Goal: Task Accomplishment & Management: Complete application form

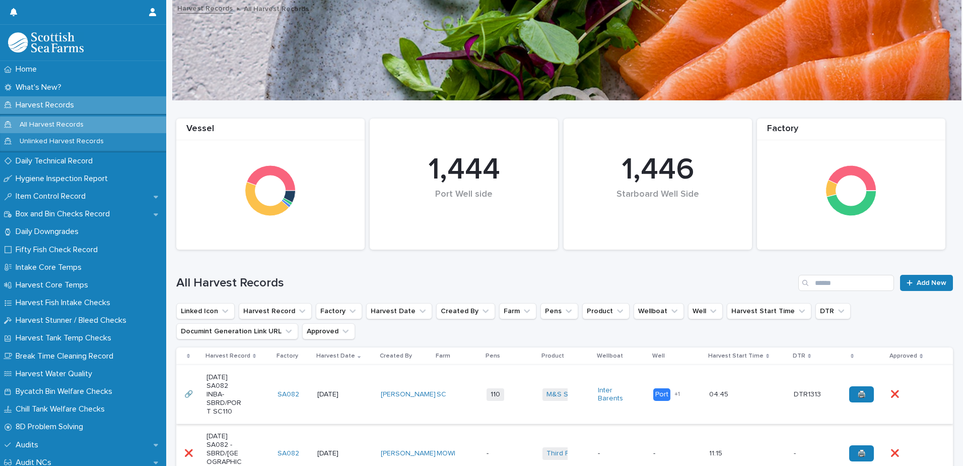
scroll to position [151, 0]
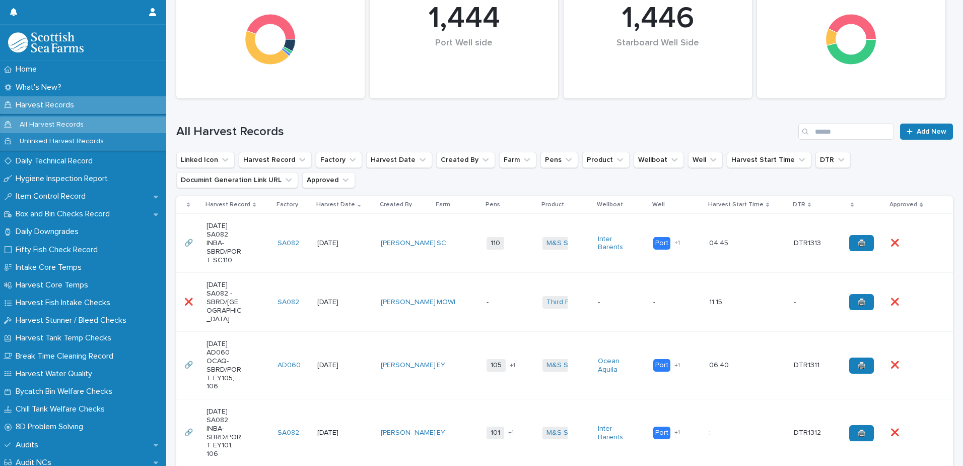
click at [250, 299] on div "[DATE] SA082 -SBRD/[GEOGRAPHIC_DATA]" at bounding box center [238, 302] width 63 height 50
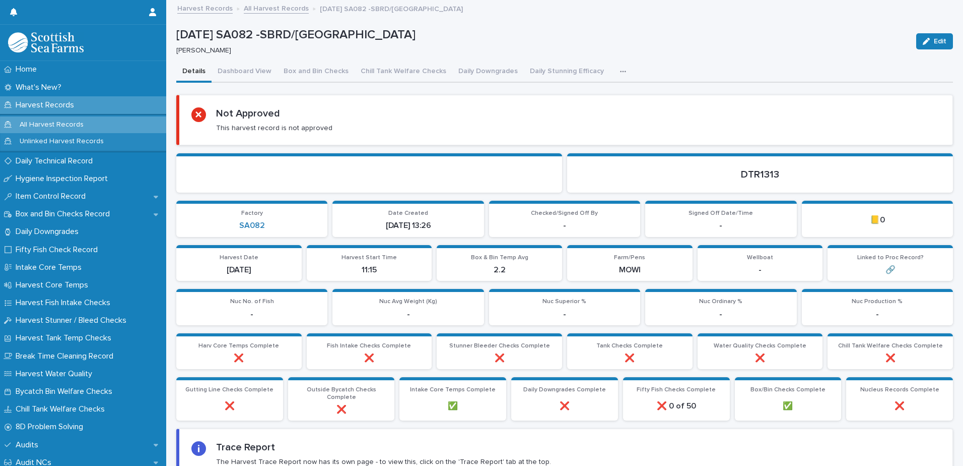
click at [620, 73] on icon "button" at bounding box center [623, 71] width 6 height 7
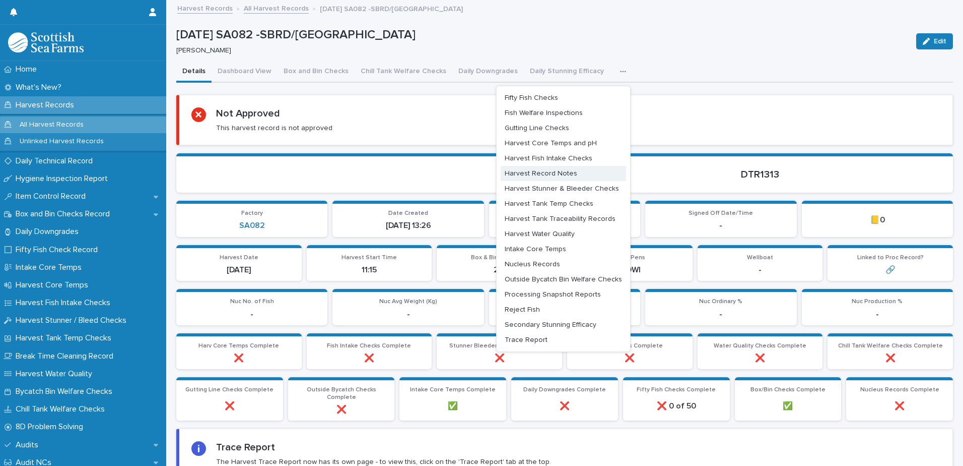
click at [556, 175] on span "Harvest Record Notes" at bounding box center [541, 173] width 73 height 7
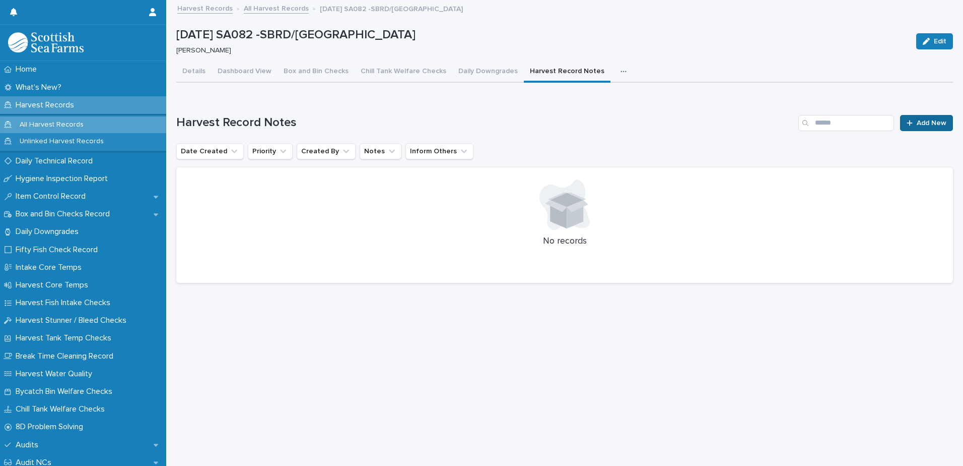
click at [930, 122] on span "Add New" at bounding box center [932, 122] width 30 height 7
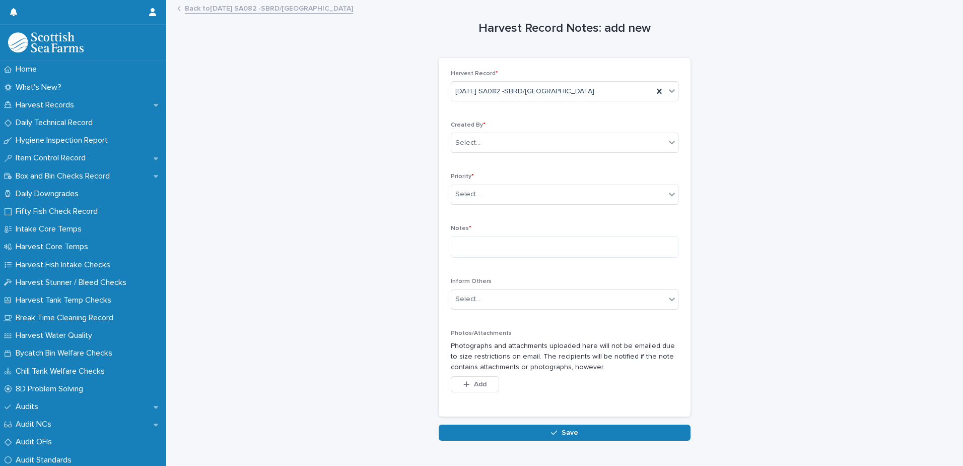
click at [239, 6] on link "Back to 19-08-2025 SA082 -SBRD/PORT MOWI" at bounding box center [269, 8] width 168 height 12
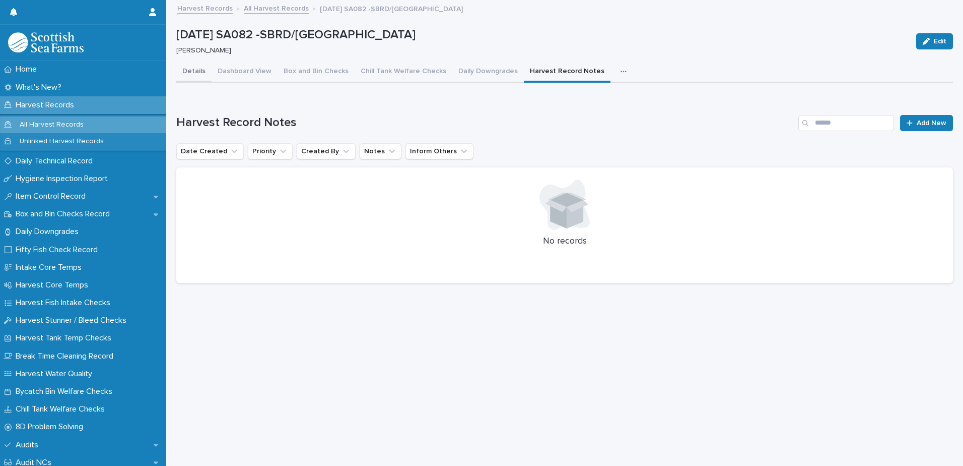
click at [188, 75] on button "Details" at bounding box center [193, 71] width 35 height 21
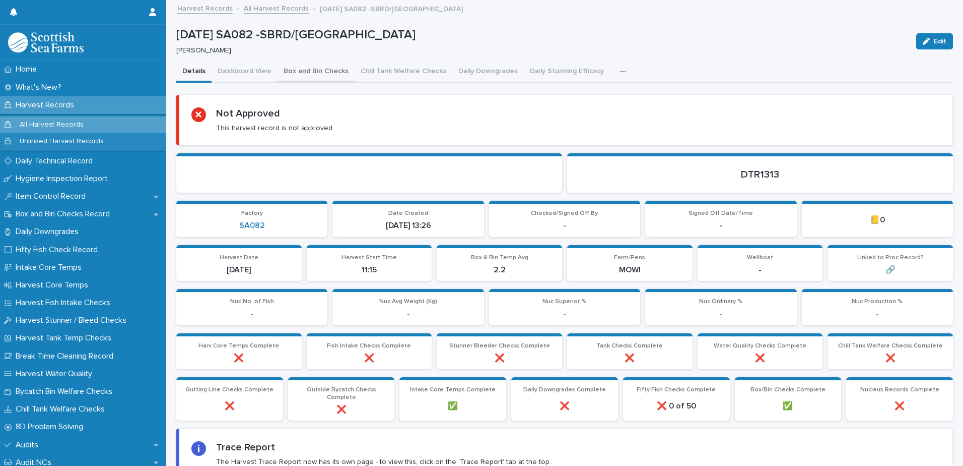
click at [308, 65] on button "Box and Bin Checks" at bounding box center [316, 71] width 77 height 21
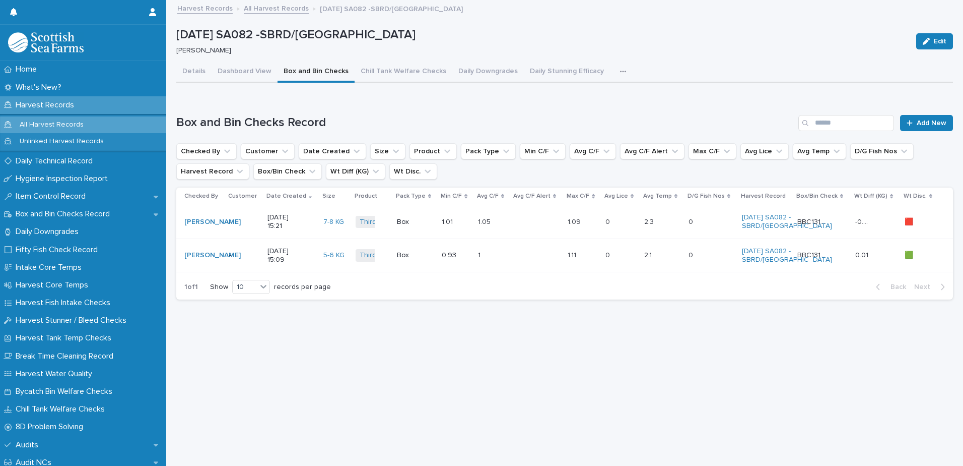
click at [500, 264] on div "1 1" at bounding box center [492, 255] width 28 height 17
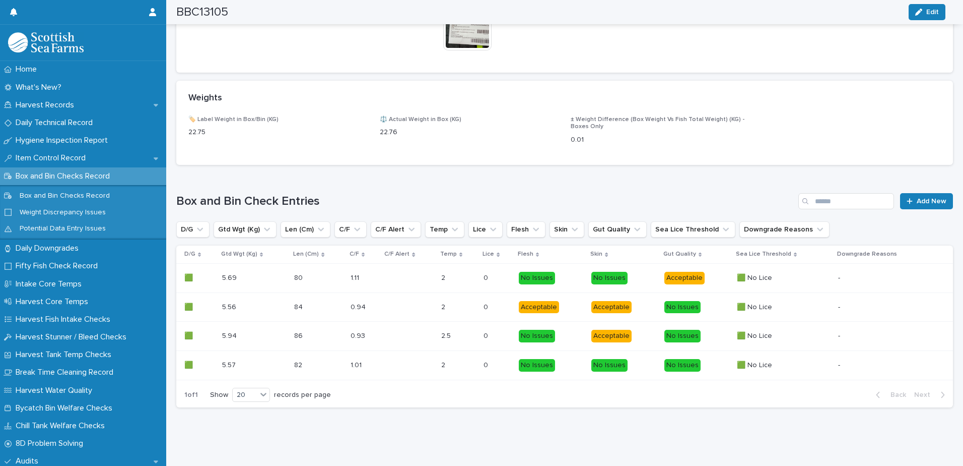
scroll to position [441, 0]
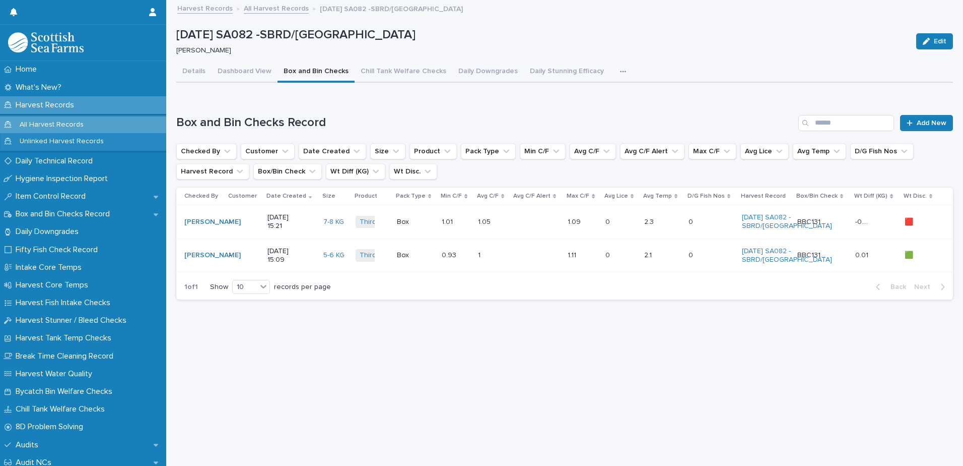
click at [503, 239] on td "1.05 1.05" at bounding box center [492, 222] width 36 height 34
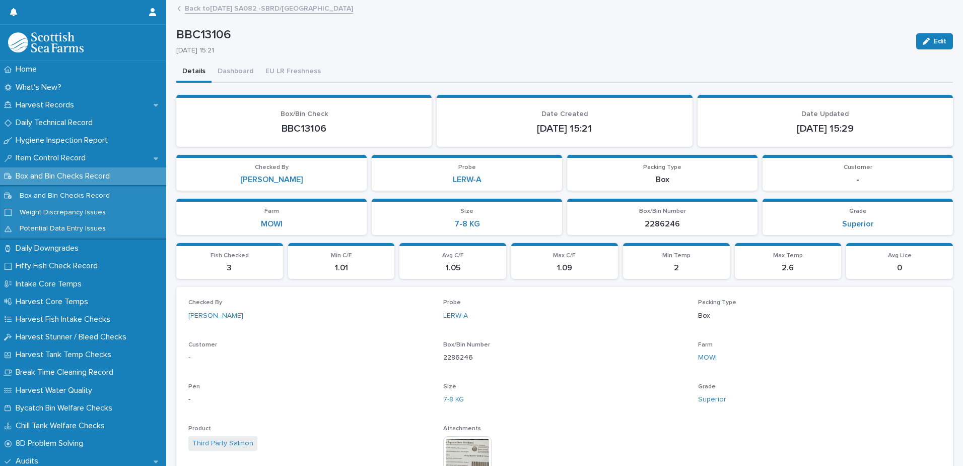
click at [229, 3] on link "Back to 19-08-2025 SA082 -SBRD/PORT MOWI" at bounding box center [269, 8] width 168 height 12
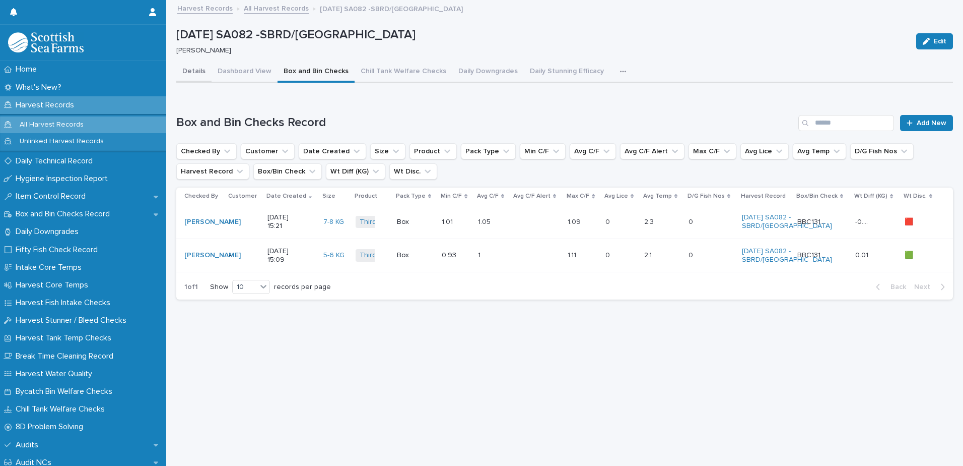
click at [198, 73] on button "Details" at bounding box center [193, 71] width 35 height 21
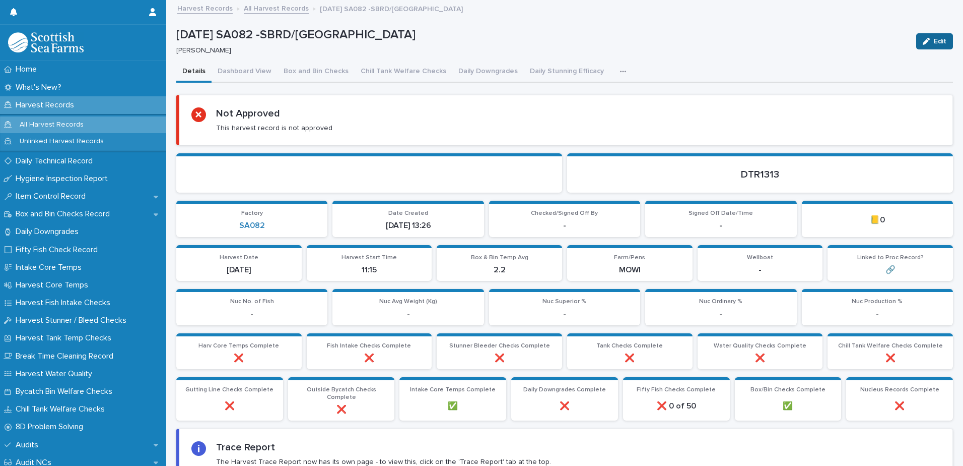
click at [922, 36] on button "Edit" at bounding box center [935, 41] width 37 height 16
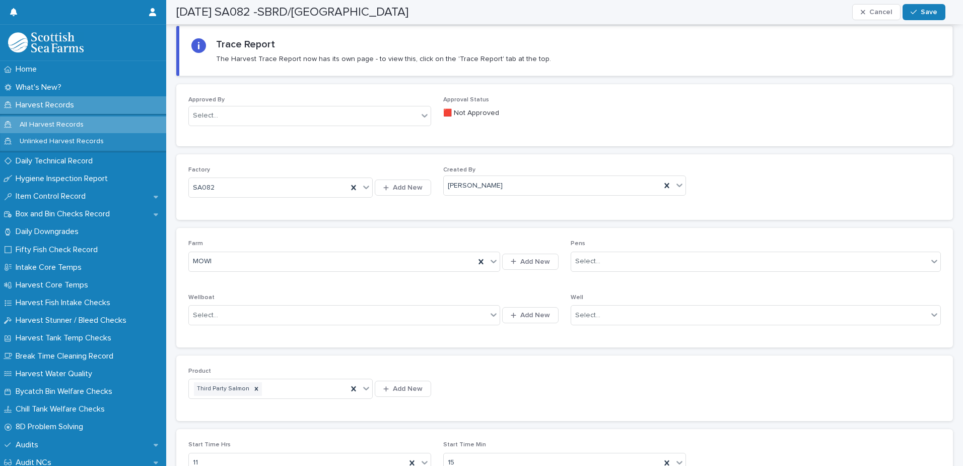
scroll to position [403, 0]
click at [241, 256] on div "MOWI" at bounding box center [332, 260] width 286 height 17
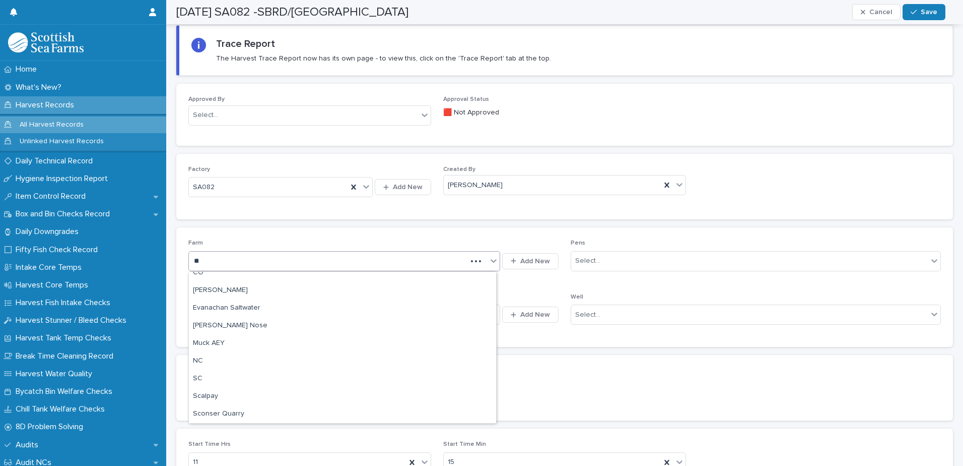
scroll to position [0, 0]
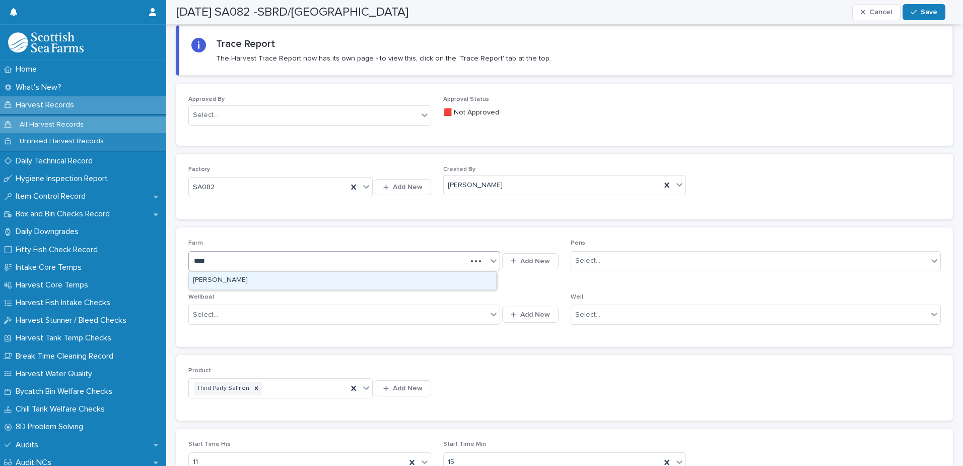
type input "*****"
click at [208, 283] on div "COOKE" at bounding box center [342, 281] width 307 height 18
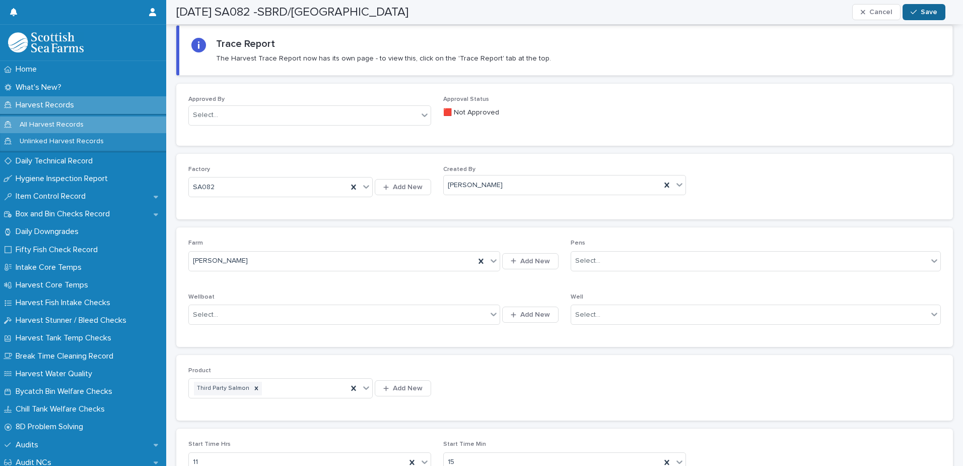
click at [935, 12] on span "Save" at bounding box center [929, 12] width 17 height 7
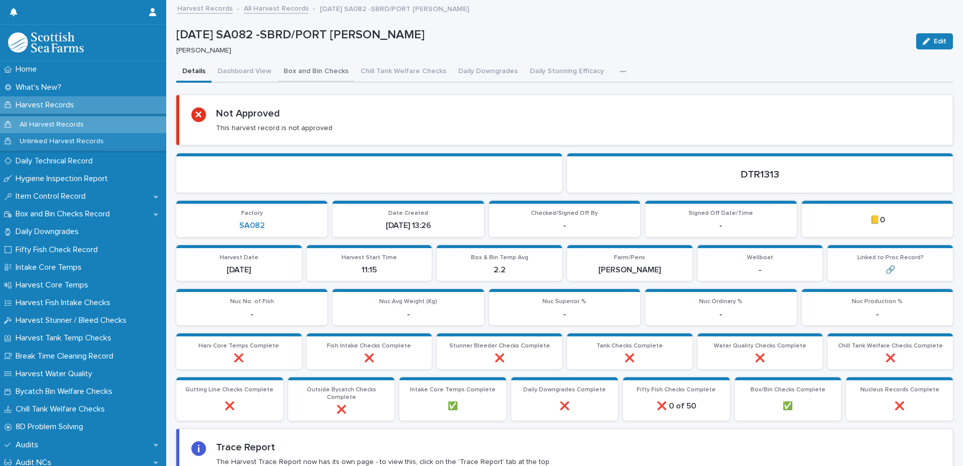
click at [318, 74] on button "Box and Bin Checks" at bounding box center [316, 71] width 77 height 21
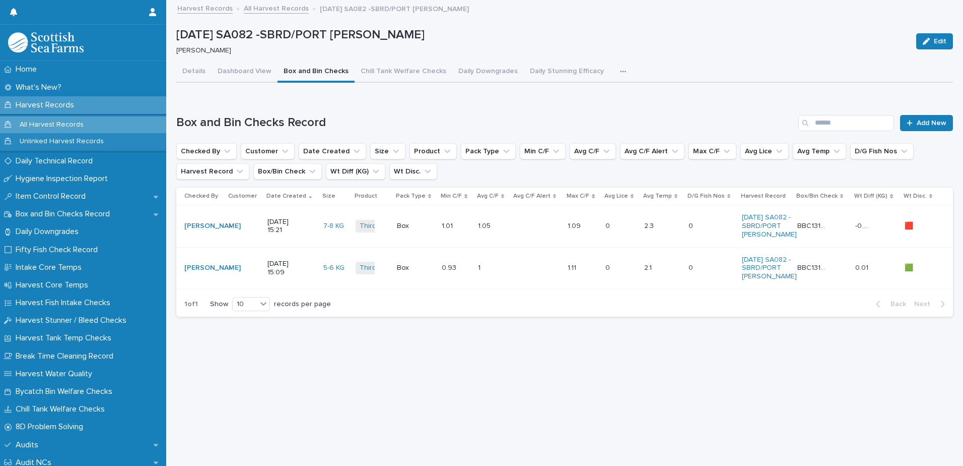
click at [521, 244] on td at bounding box center [536, 226] width 53 height 42
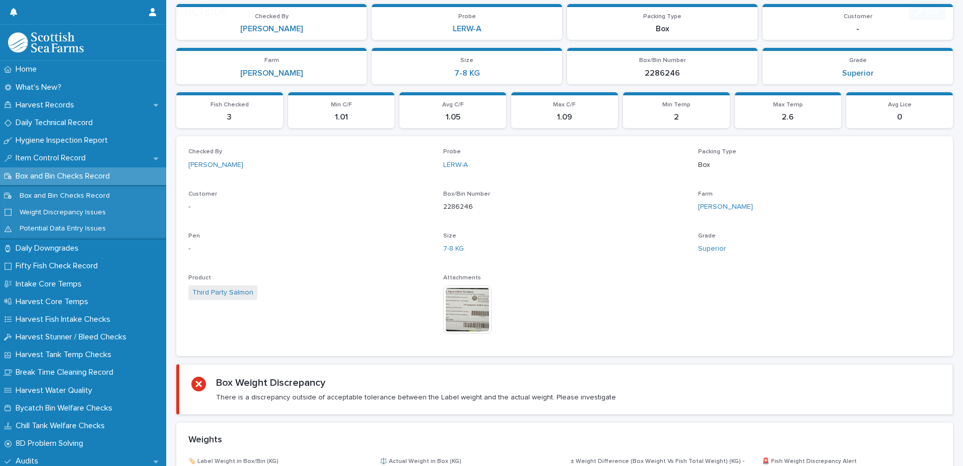
scroll to position [151, 0]
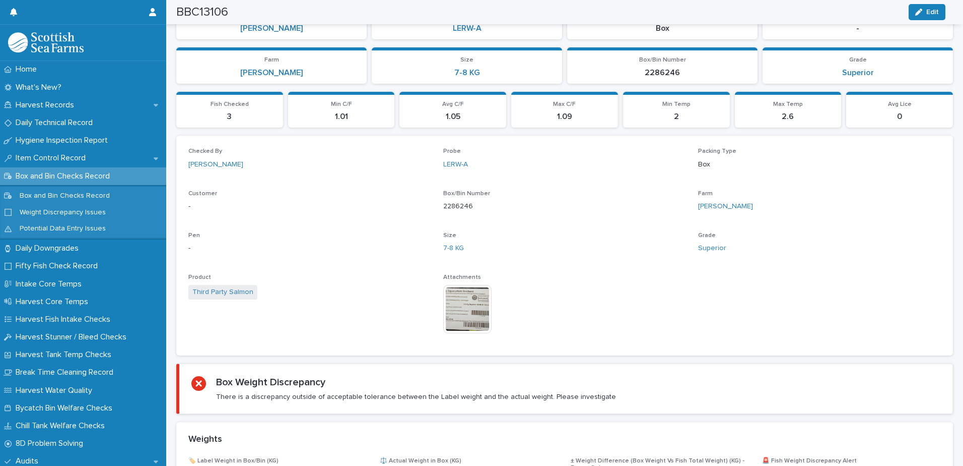
click at [464, 315] on img at bounding box center [467, 309] width 48 height 48
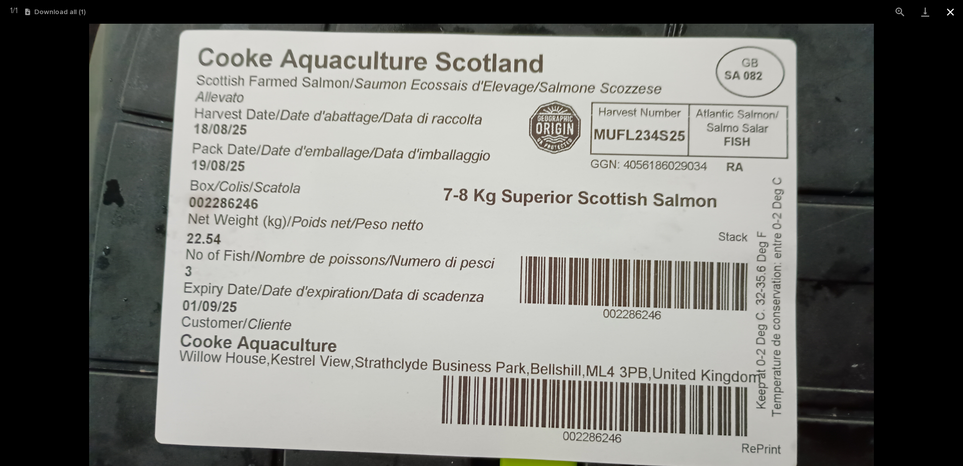
click at [953, 12] on button "Close gallery" at bounding box center [950, 12] width 25 height 24
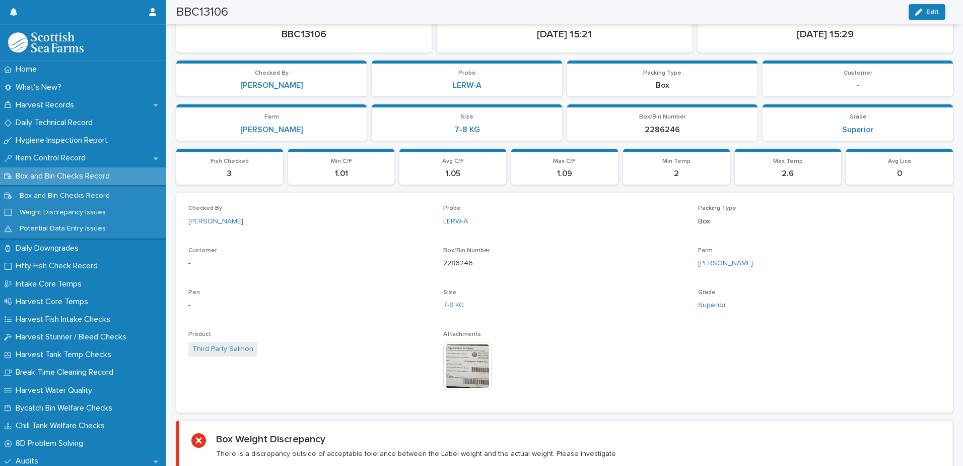
scroll to position [0, 0]
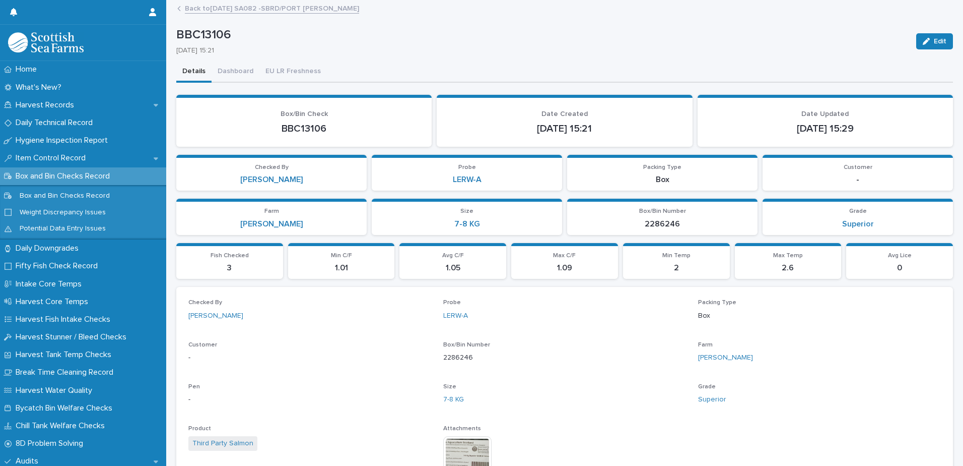
click at [244, 11] on link "Back to 19-08-2025 SA082 -SBRD/PORT COOKE" at bounding box center [272, 8] width 174 height 12
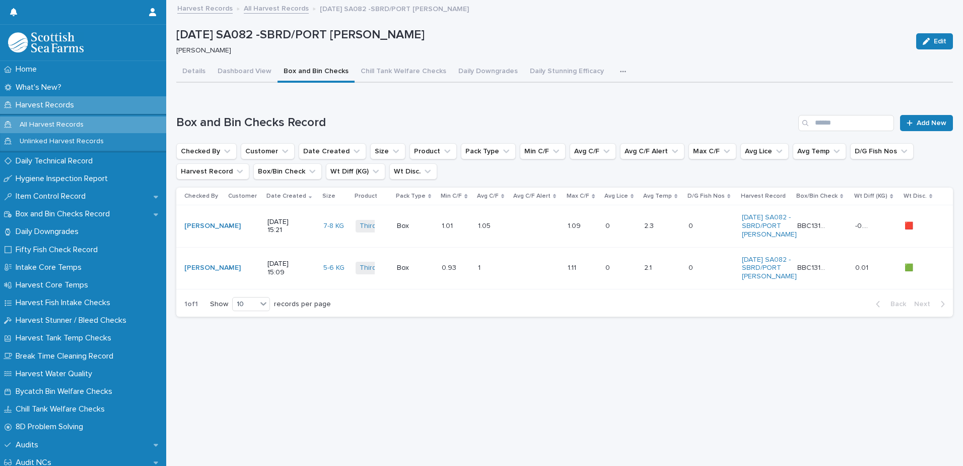
click at [292, 7] on link "All Harvest Records" at bounding box center [276, 8] width 65 height 12
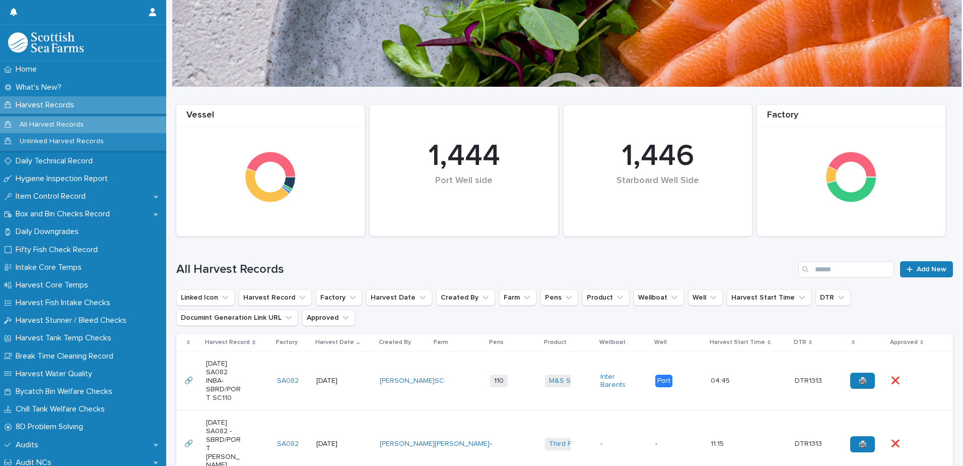
scroll to position [50, 0]
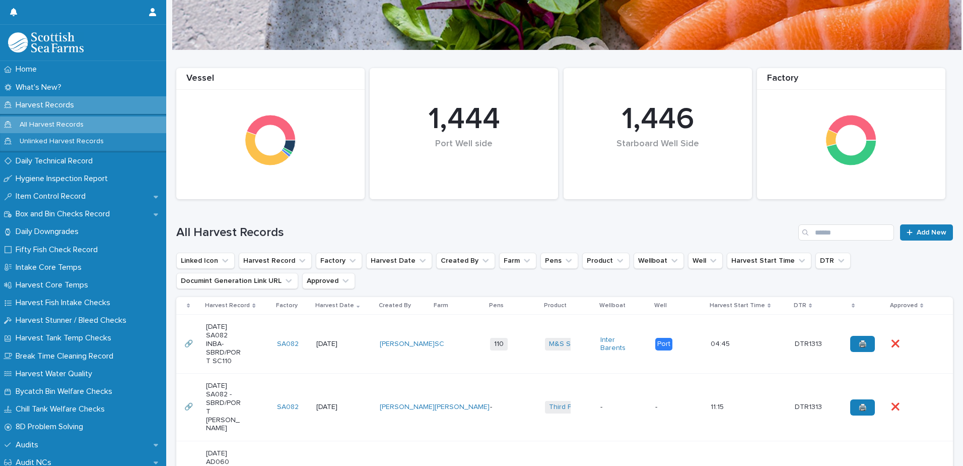
click at [255, 398] on div "19-08-2025 SA082 -SBRD/PORT COOKE" at bounding box center [237, 406] width 63 height 59
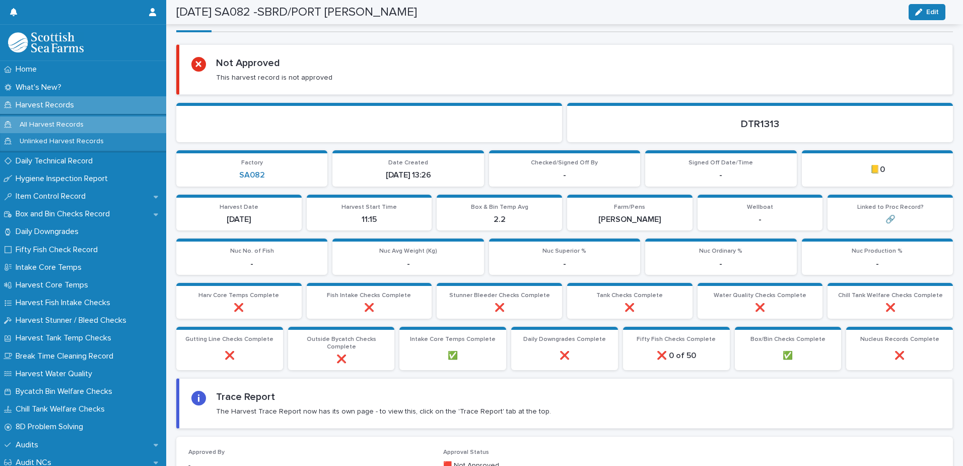
scroll to position [51, 0]
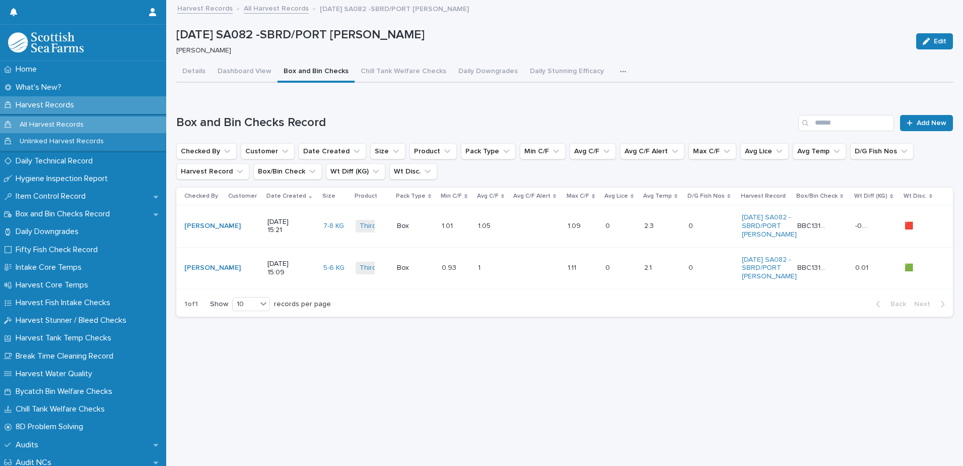
scroll to position [8, 0]
click at [251, 61] on button "Dashboard View" at bounding box center [245, 71] width 66 height 21
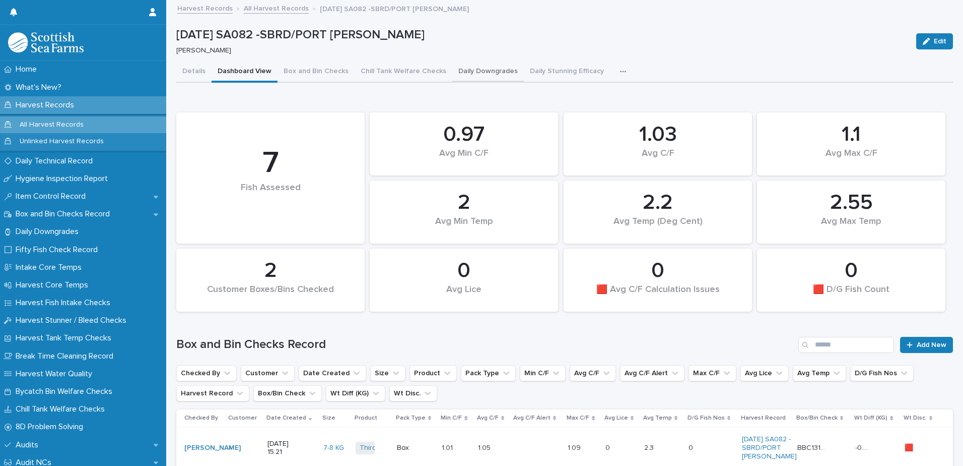
click at [491, 63] on button "Daily Downgrades" at bounding box center [489, 71] width 72 height 21
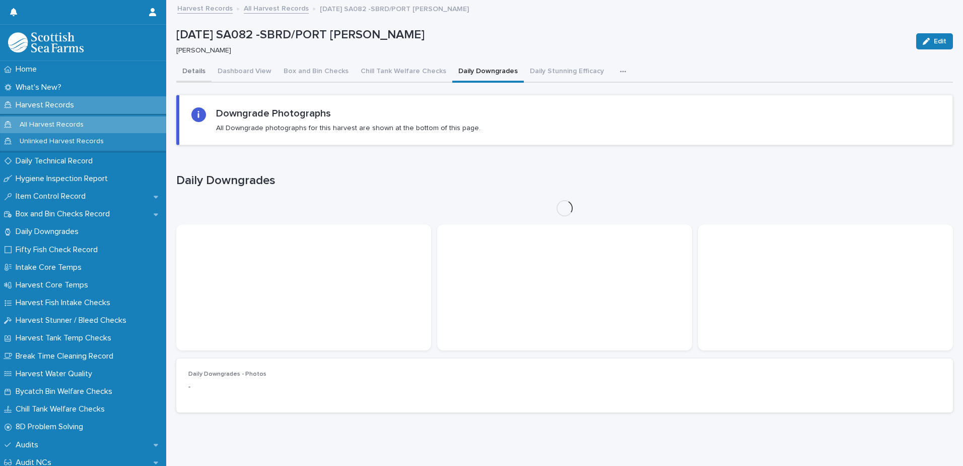
drag, startPoint x: 247, startPoint y: 68, endPoint x: 196, endPoint y: 70, distance: 51.4
click at [246, 68] on button "Dashboard View" at bounding box center [245, 71] width 66 height 21
click at [196, 70] on button "Details" at bounding box center [193, 71] width 35 height 21
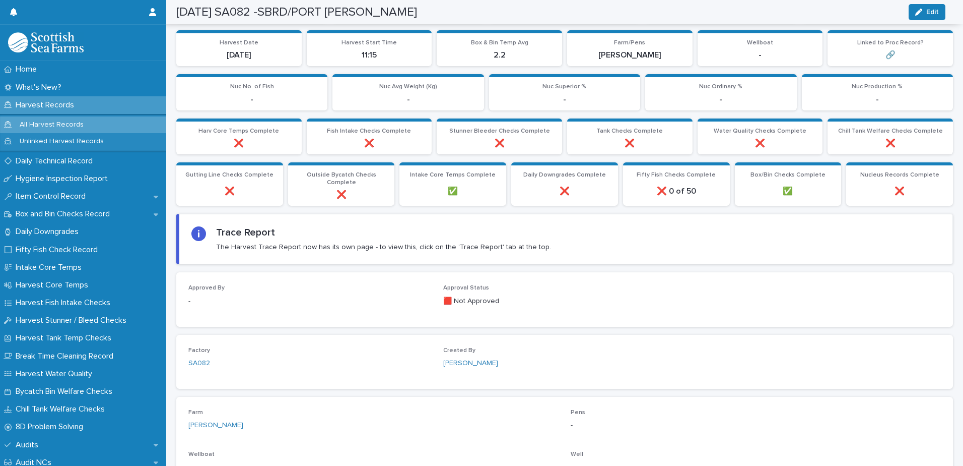
scroll to position [265, 0]
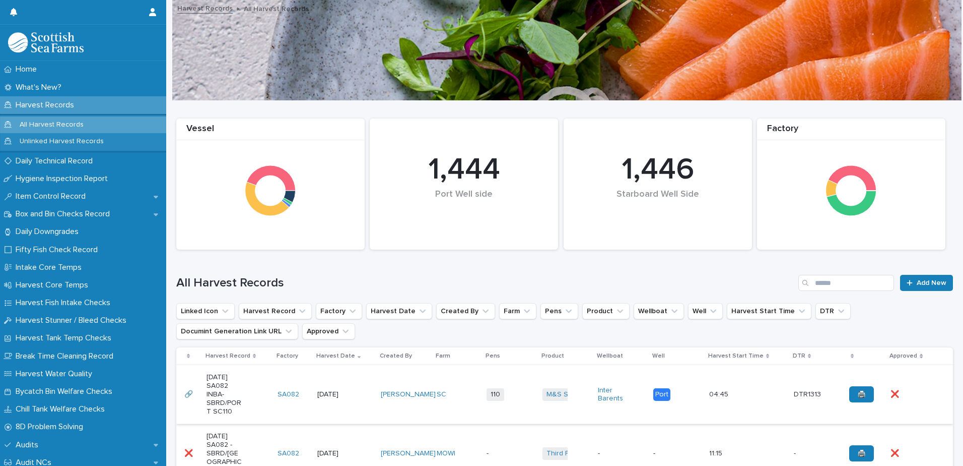
scroll to position [151, 0]
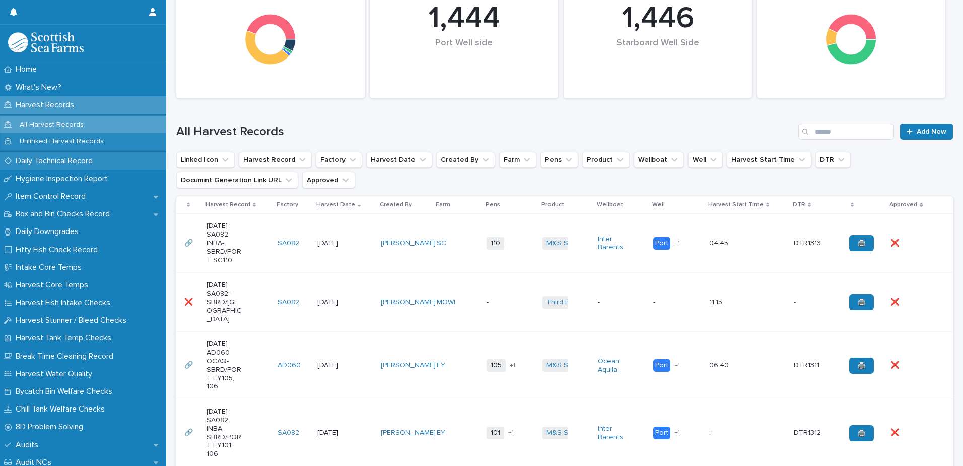
click at [61, 159] on p "Daily Technical Record" at bounding box center [56, 161] width 89 height 10
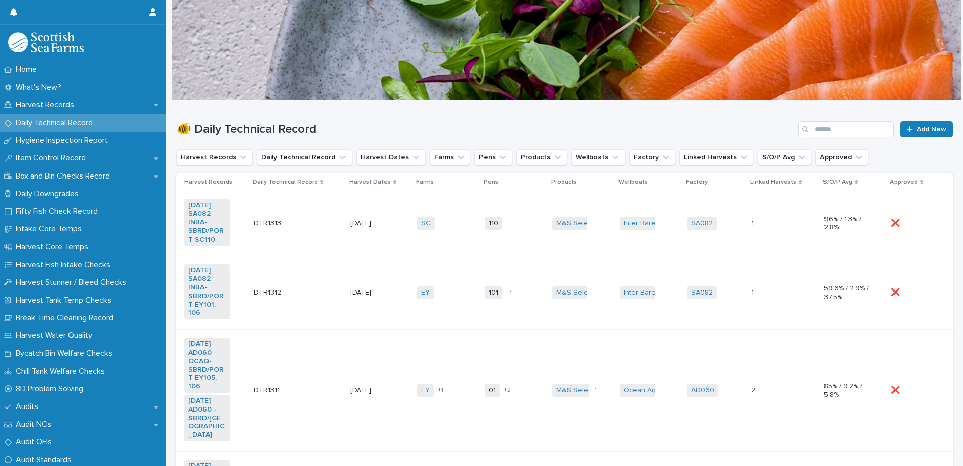
click at [315, 229] on div "DTR1313 DTR1313" at bounding box center [298, 223] width 88 height 17
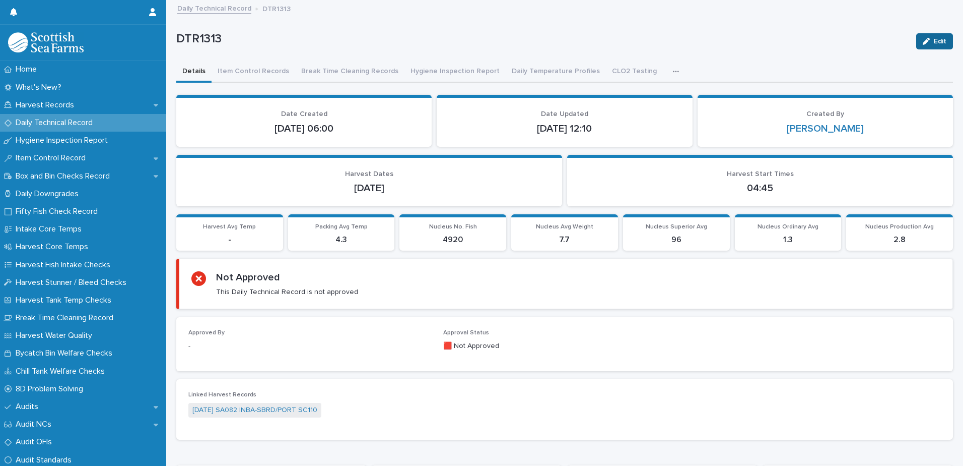
click at [925, 41] on div "button" at bounding box center [928, 41] width 11 height 7
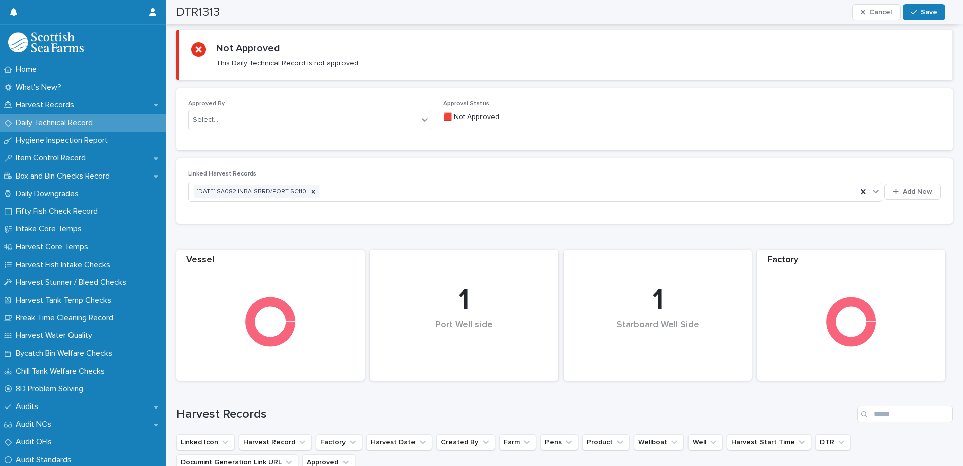
scroll to position [210, 0]
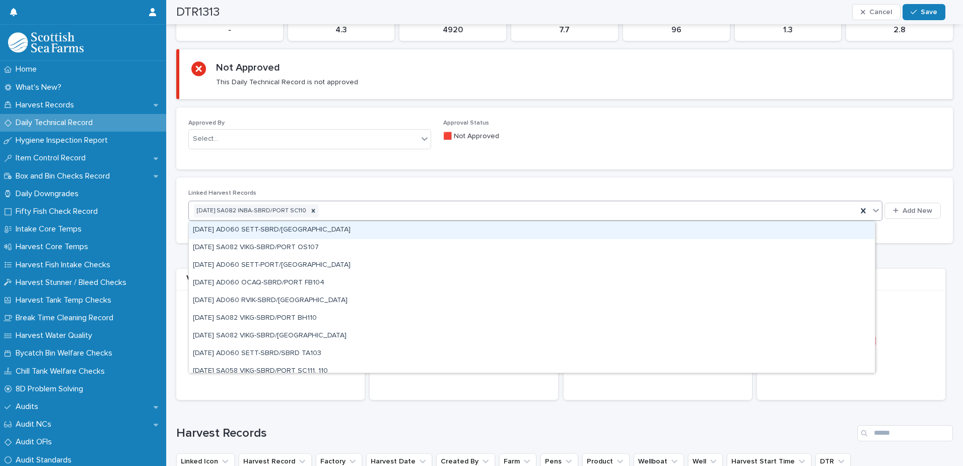
click at [705, 210] on div "[DATE] SA082 INBA-SBRD/PORT SC110" at bounding box center [523, 211] width 669 height 18
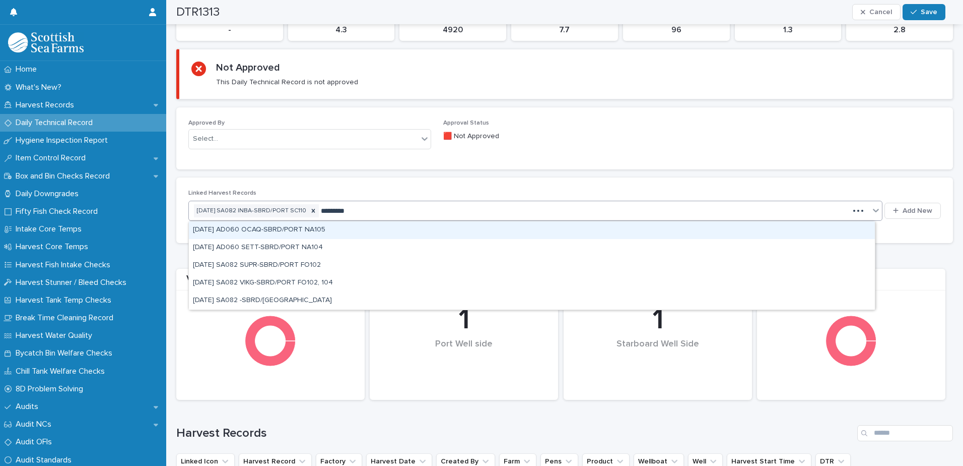
type input "**********"
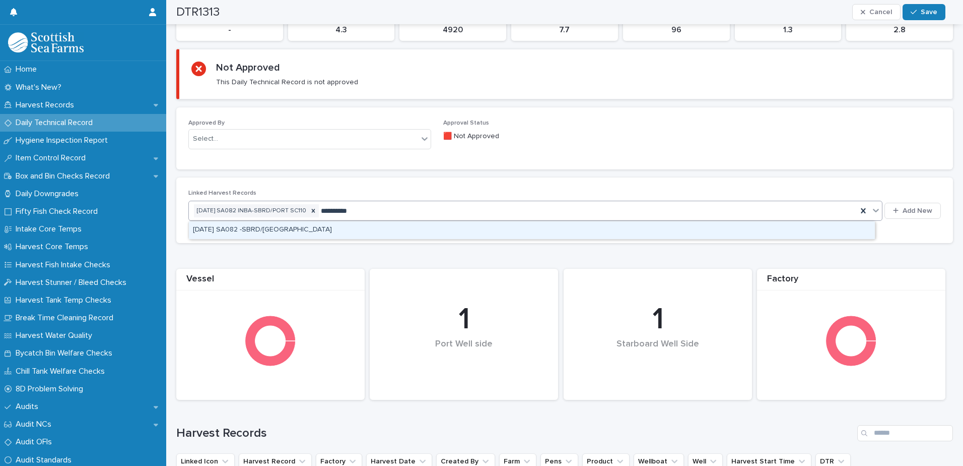
click at [349, 226] on div "[DATE] SA082 -SBRD/[GEOGRAPHIC_DATA]" at bounding box center [532, 230] width 686 height 18
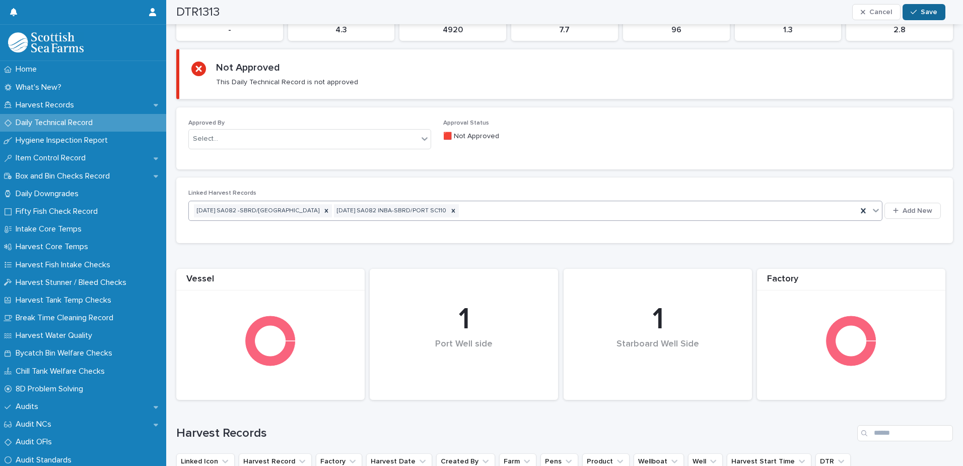
click at [936, 13] on span "Save" at bounding box center [929, 12] width 17 height 7
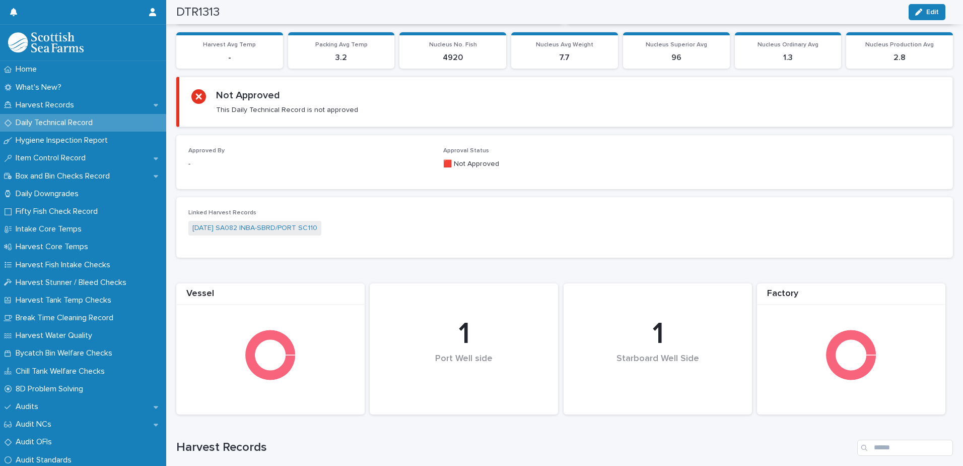
scroll to position [0, 0]
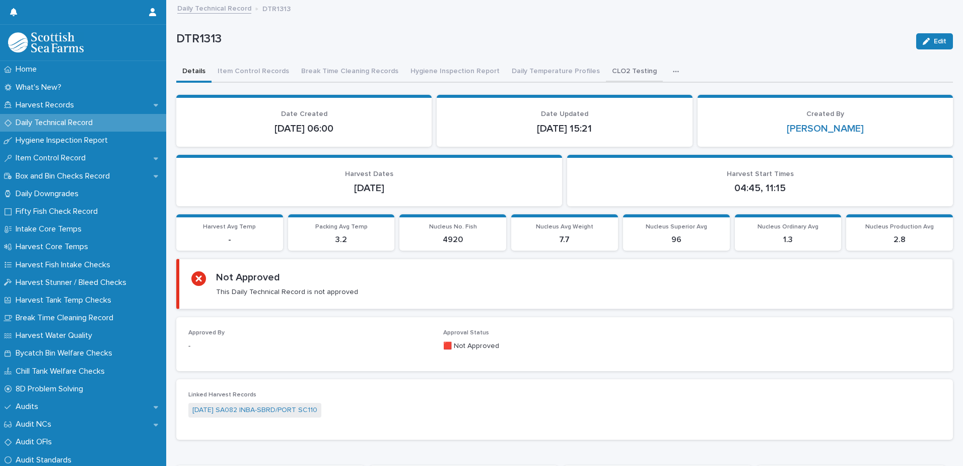
click at [614, 73] on button "CLO2 Testing" at bounding box center [634, 71] width 57 height 21
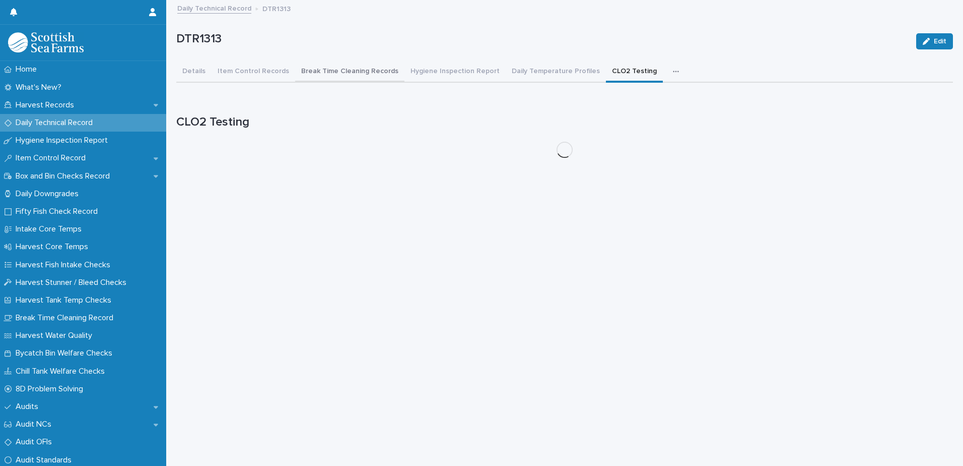
click at [338, 71] on button "Break Time Cleaning Records" at bounding box center [349, 71] width 109 height 21
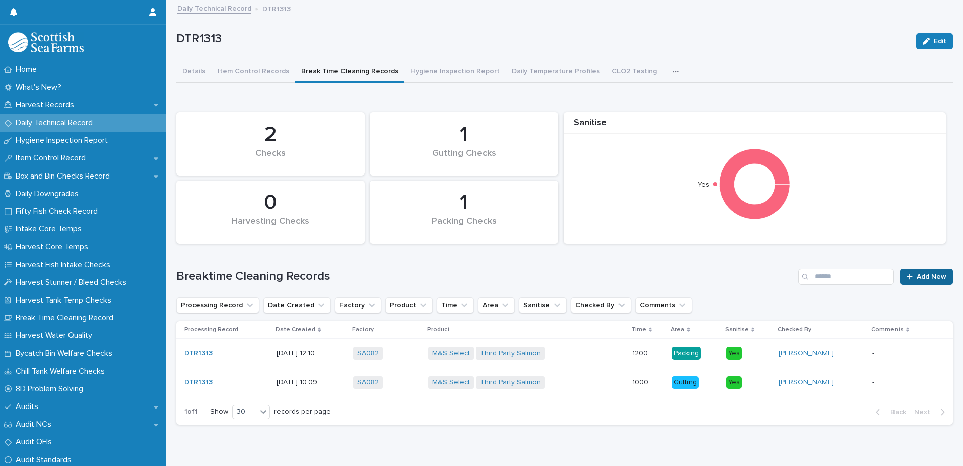
click at [923, 275] on span "Add New" at bounding box center [932, 276] width 30 height 7
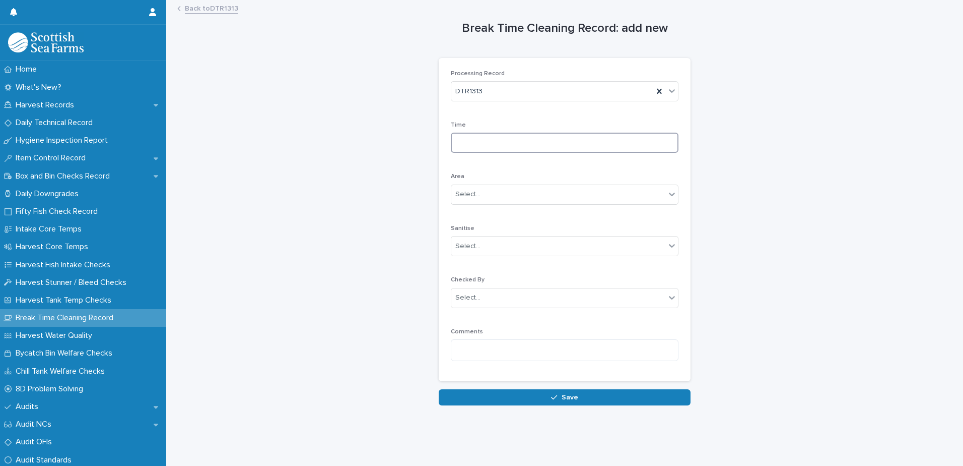
click at [481, 141] on input at bounding box center [565, 143] width 228 height 20
type input "****"
click at [461, 201] on div "Select..." at bounding box center [559, 194] width 214 height 17
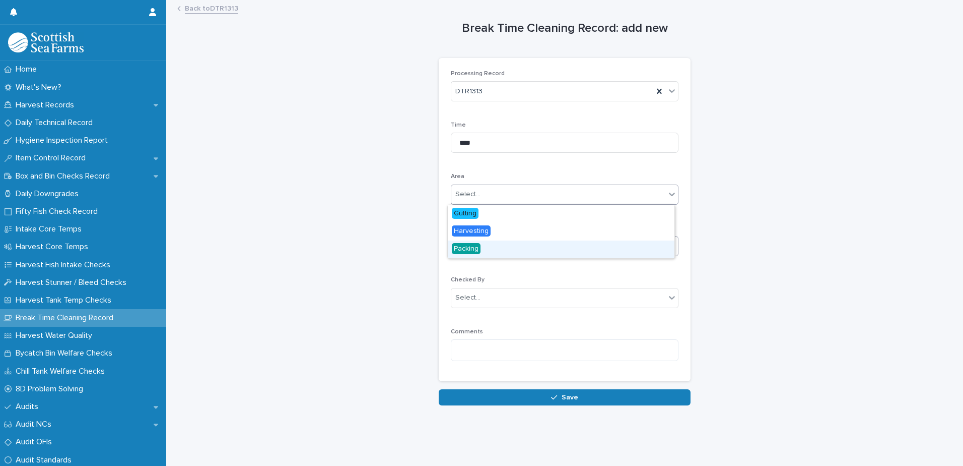
click at [466, 248] on span "Packing" at bounding box center [466, 248] width 29 height 11
click at [471, 241] on div "Select..." at bounding box center [468, 246] width 25 height 11
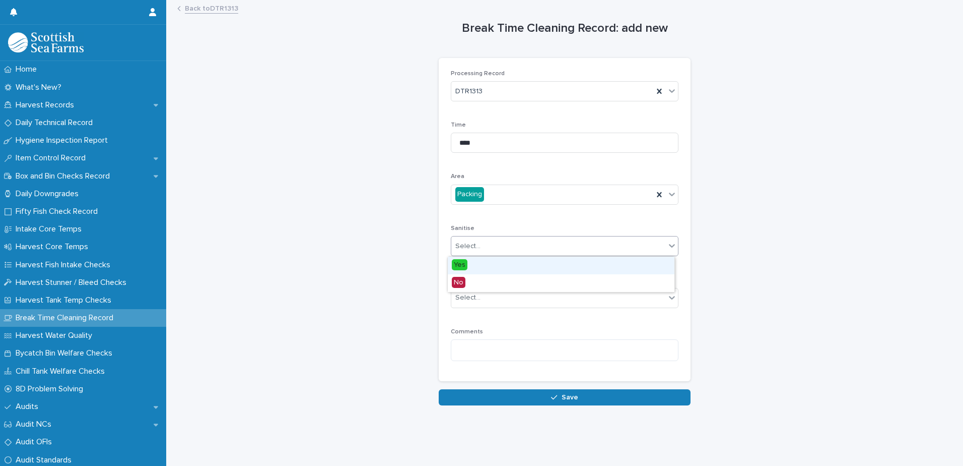
click at [473, 272] on div "Yes" at bounding box center [561, 265] width 227 height 18
click at [474, 293] on div "Select..." at bounding box center [468, 297] width 25 height 11
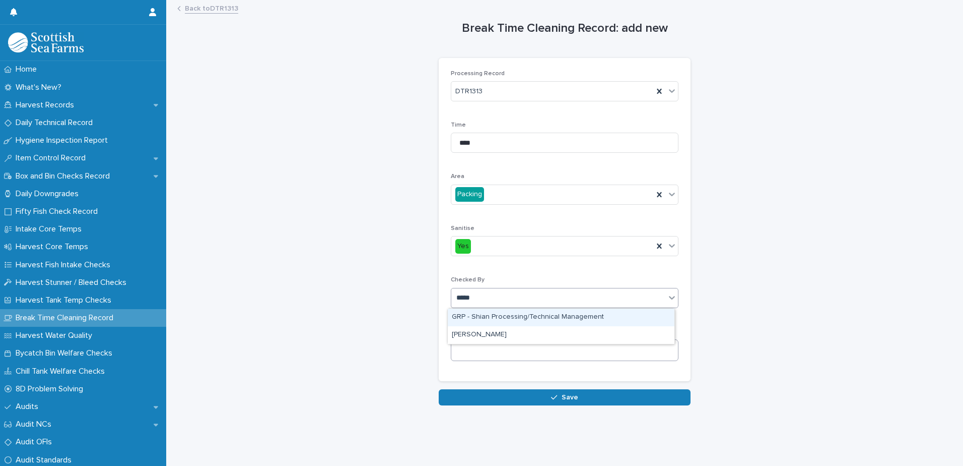
type input "*****"
click at [475, 349] on textarea at bounding box center [565, 350] width 228 height 22
click at [481, 304] on div "Select..." at bounding box center [559, 297] width 214 height 17
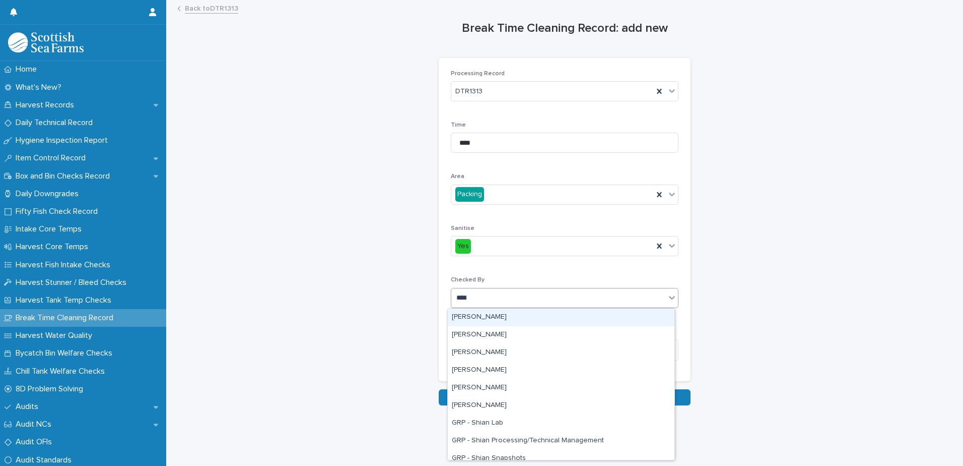
type input "*****"
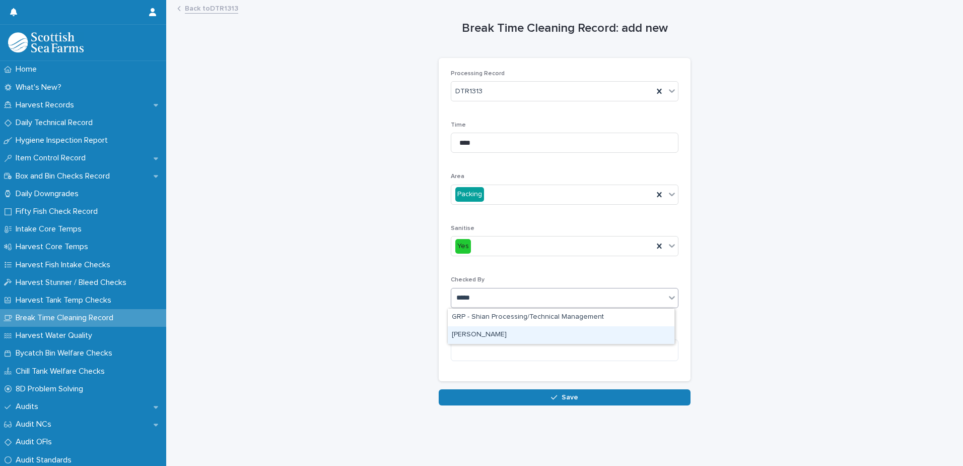
click at [480, 337] on div "[PERSON_NAME]" at bounding box center [561, 335] width 227 height 18
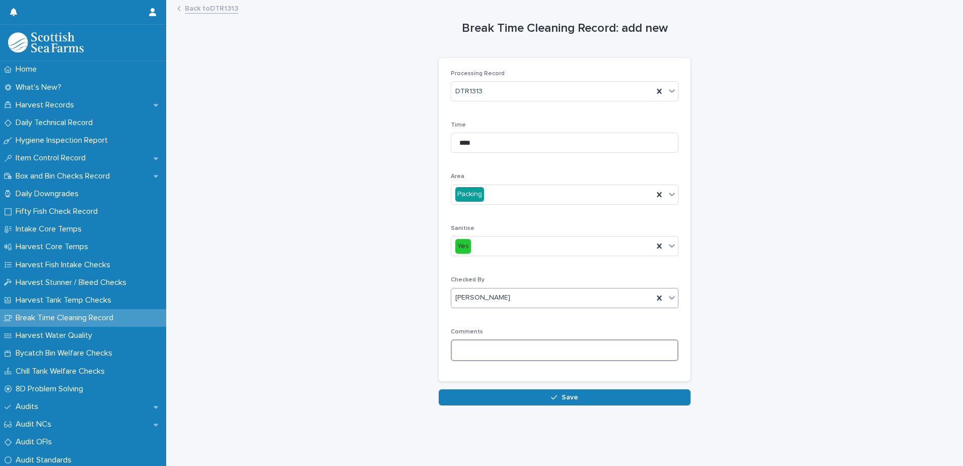
click at [479, 346] on textarea at bounding box center [565, 350] width 228 height 22
click at [579, 354] on textarea "**********" at bounding box center [565, 350] width 228 height 22
type textarea "**********"
click at [554, 409] on div "**********" at bounding box center [564, 220] width 787 height 439
click at [555, 401] on button "Save" at bounding box center [565, 397] width 252 height 16
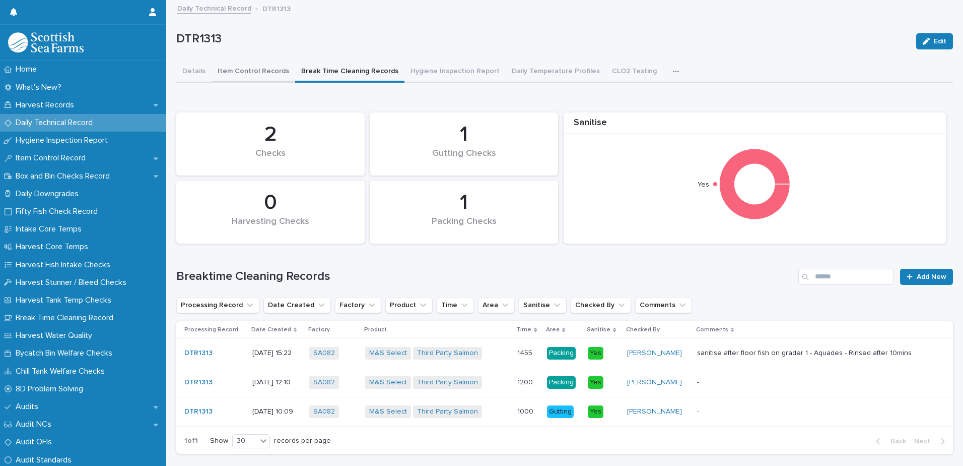
click at [244, 71] on button "Item Control Records" at bounding box center [254, 71] width 84 height 21
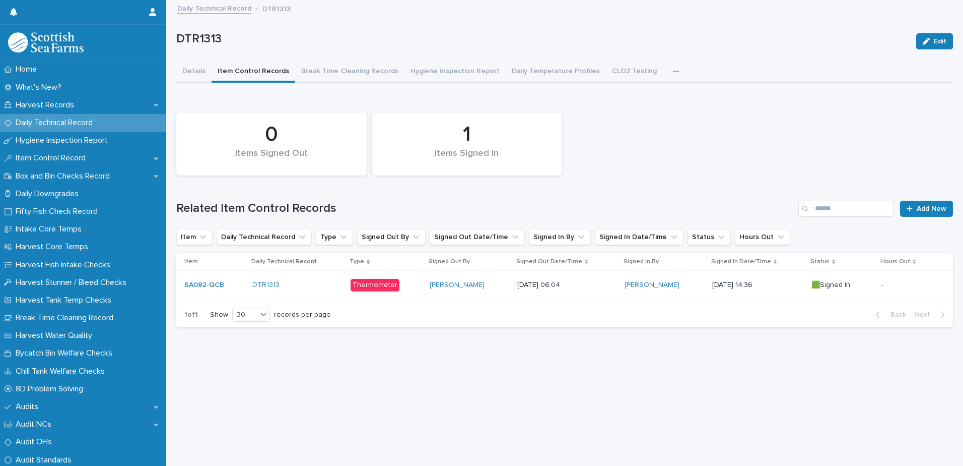
scroll to position [8, 0]
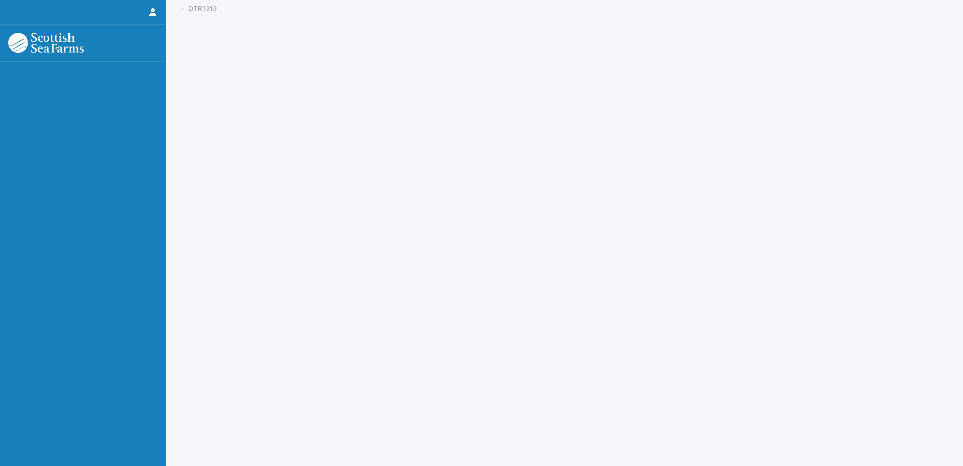
scroll to position [8, 0]
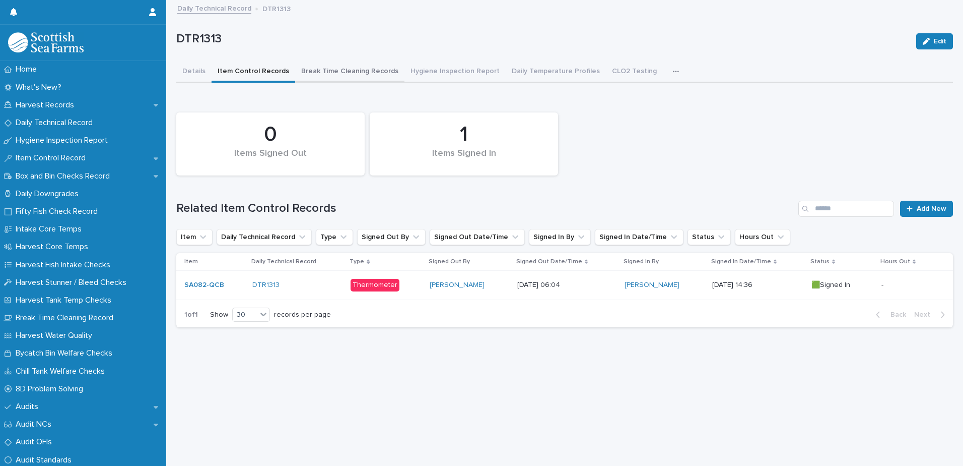
click at [321, 69] on button "Break Time Cleaning Records" at bounding box center [349, 71] width 109 height 21
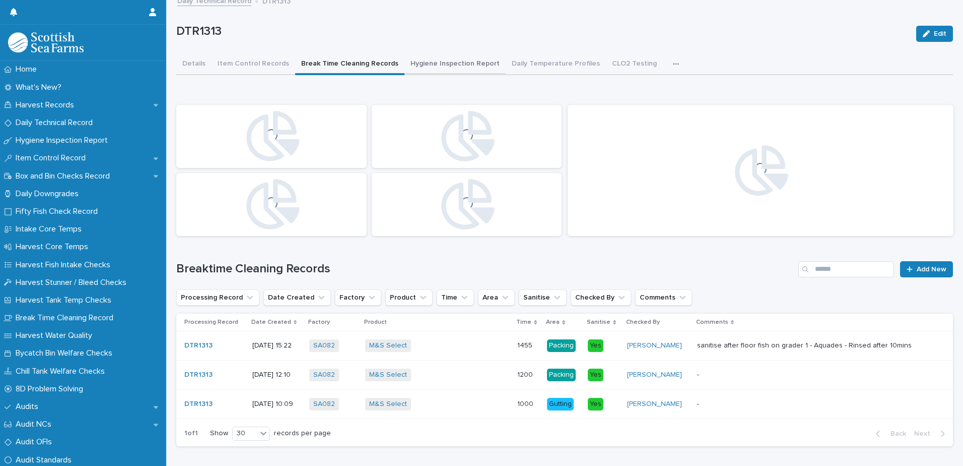
click at [429, 65] on button "Hygiene Inspection Report" at bounding box center [455, 64] width 101 height 21
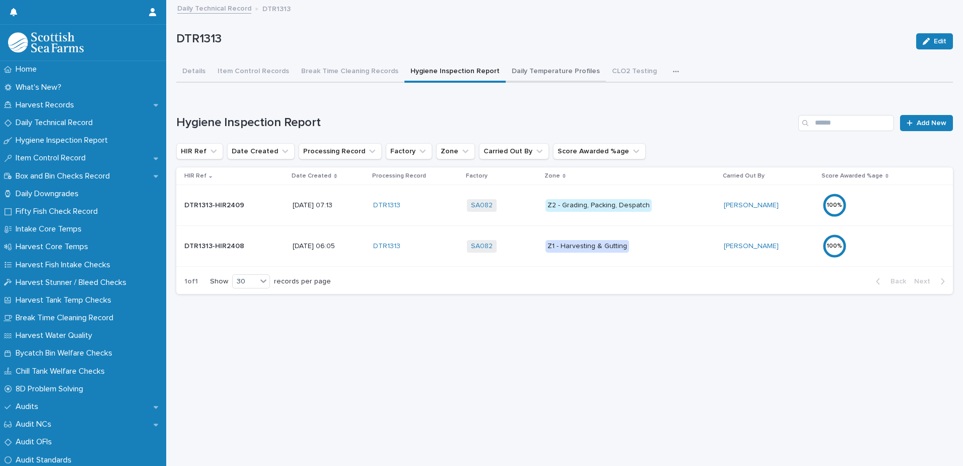
click at [532, 68] on button "Daily Temperature Profiles" at bounding box center [556, 71] width 100 height 21
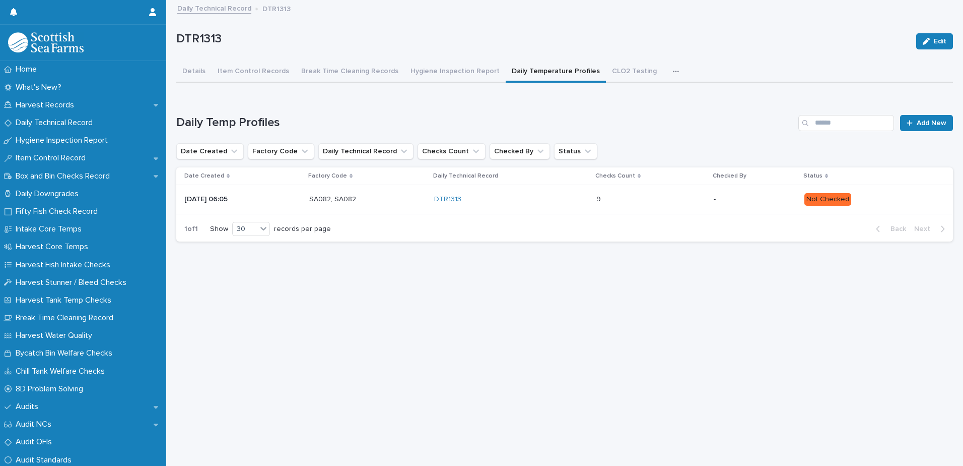
drag, startPoint x: 580, startPoint y: 60, endPoint x: 586, endPoint y: 65, distance: 7.6
click at [581, 61] on button "Daily Temperature Profiles" at bounding box center [556, 71] width 100 height 21
click at [617, 66] on button "CLO2 Testing" at bounding box center [634, 71] width 57 height 21
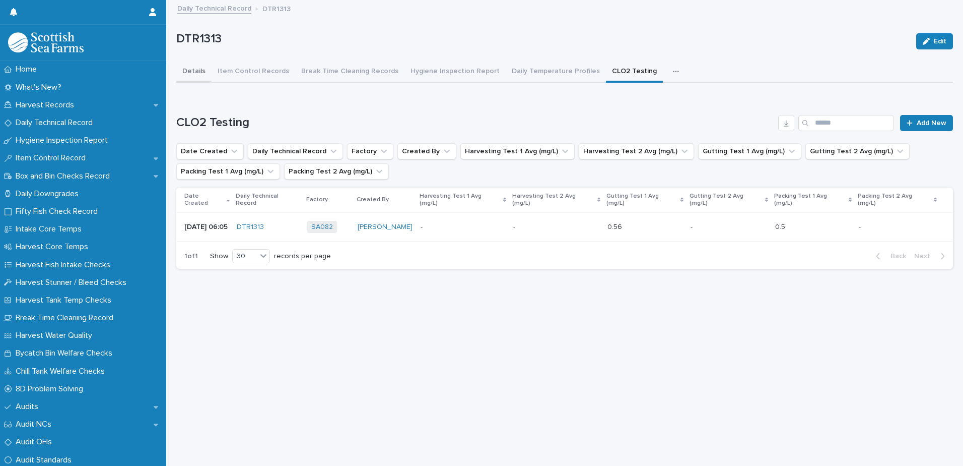
click at [182, 63] on button "Details" at bounding box center [193, 71] width 35 height 21
